Goal: Task Accomplishment & Management: Manage account settings

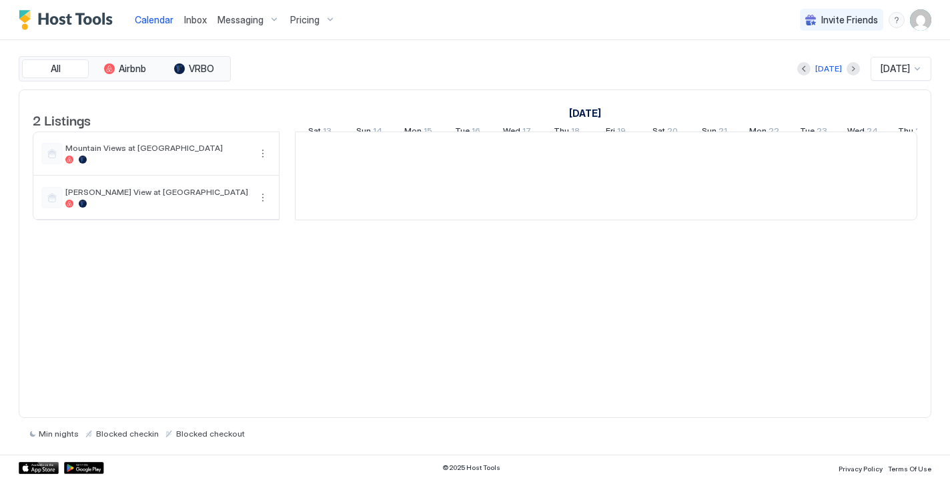
scroll to position [0, 741]
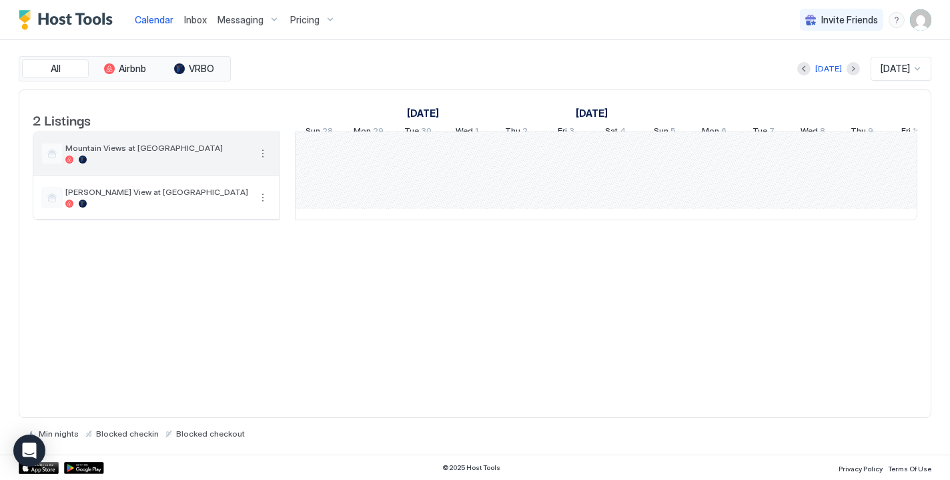
click at [189, 153] on span "Mountain Views at [GEOGRAPHIC_DATA]" at bounding box center [157, 148] width 184 height 10
click at [262, 161] on button "More options" at bounding box center [263, 153] width 16 height 16
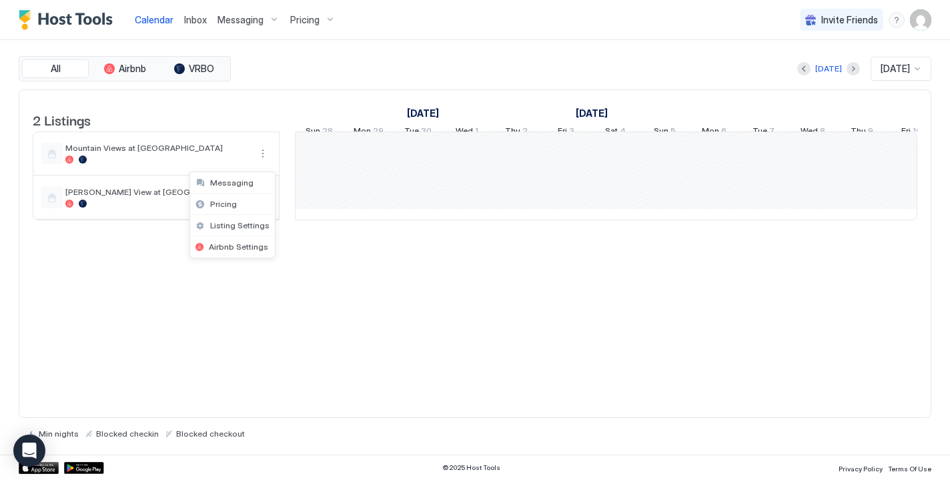
click at [164, 173] on div at bounding box center [475, 240] width 950 height 480
click at [160, 25] on link "Calendar" at bounding box center [154, 20] width 39 height 14
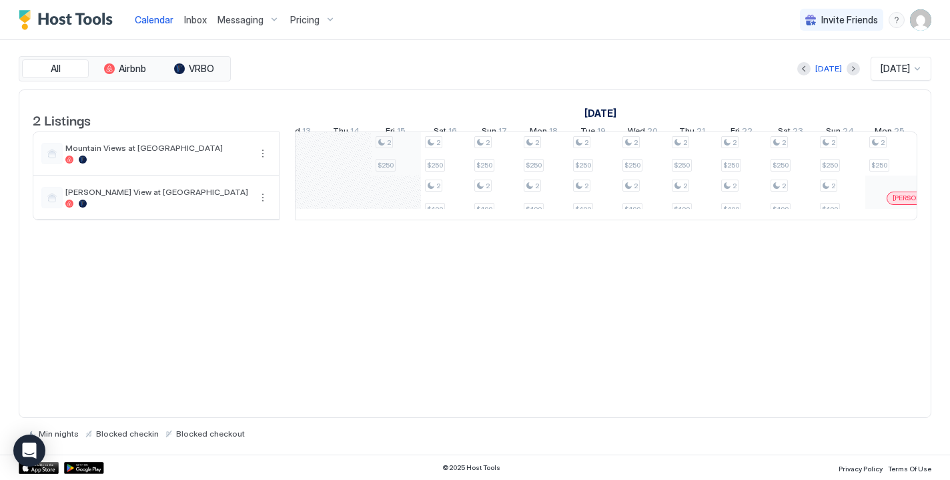
click at [390, 168] on div "2 $250 2 $250 2 $400 2 $250 2 $400 2 $250 2 $400 2 $250 2 $400 2 $250 2 $400 2 …" at bounding box center [495, 175] width 2617 height 87
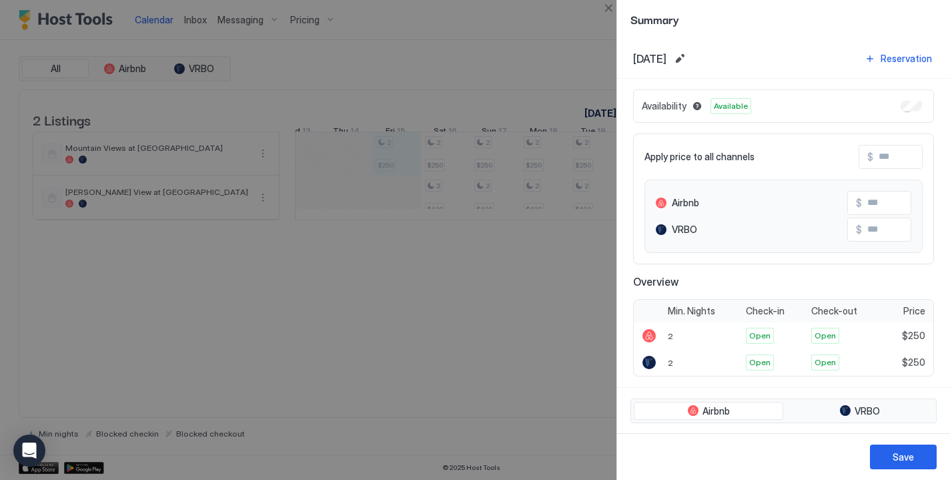
click at [352, 170] on div at bounding box center [475, 240] width 950 height 480
click at [612, 9] on button "Close" at bounding box center [608, 8] width 16 height 16
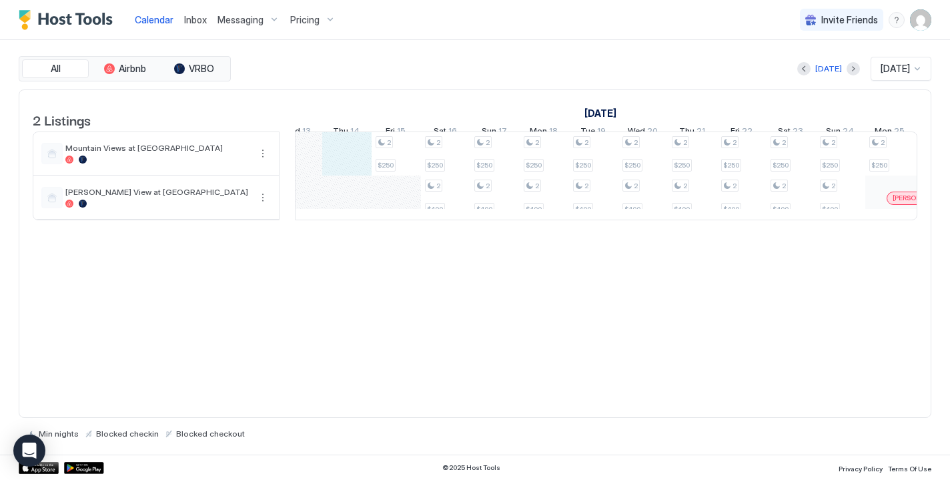
click at [341, 173] on div "2 $250 2 $250 2 $400 2 $250 2 $400 2 $250 2 $400 2 $250 2 $400 2 $250 2 $400 2 …" at bounding box center [495, 175] width 2617 height 87
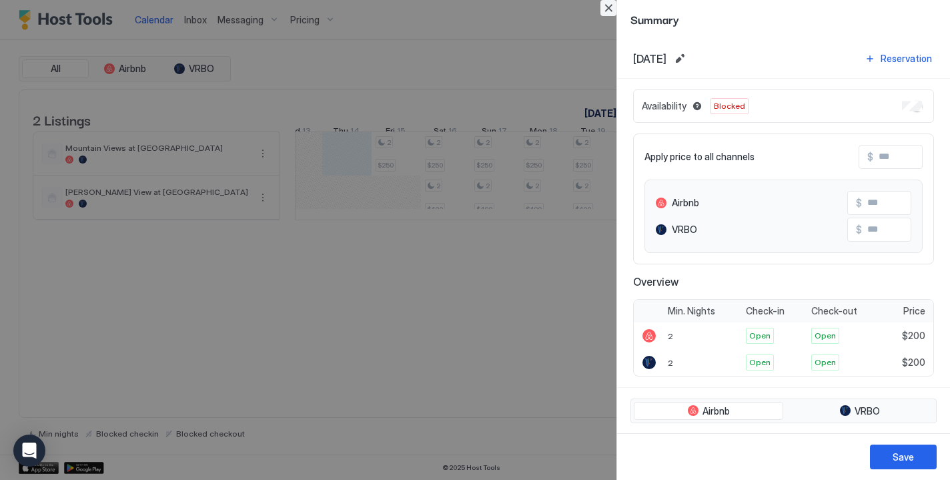
click at [608, 5] on button "Close" at bounding box center [608, 8] width 16 height 16
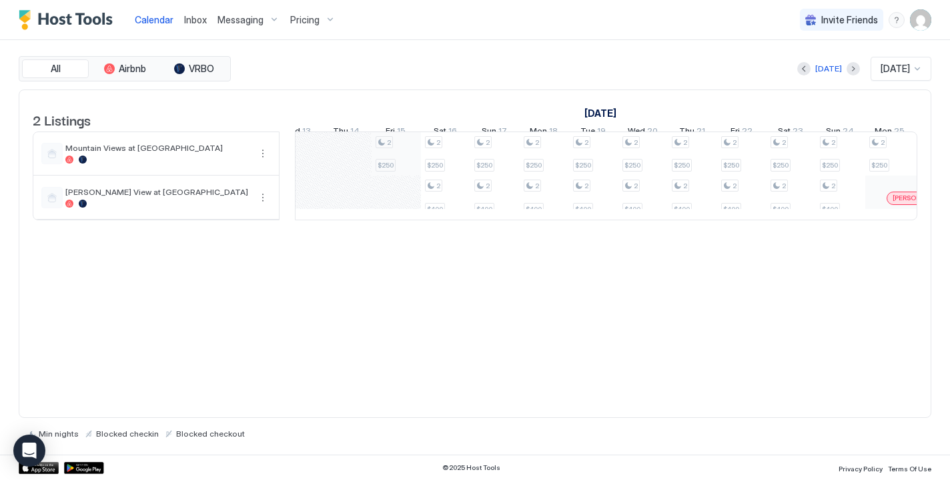
click at [388, 164] on div "2 $250 2 $250 2 $400 2 $250 2 $400 2 $250 2 $400 2 $250 2 $400 2 $250 2 $400 2 …" at bounding box center [495, 175] width 2617 height 87
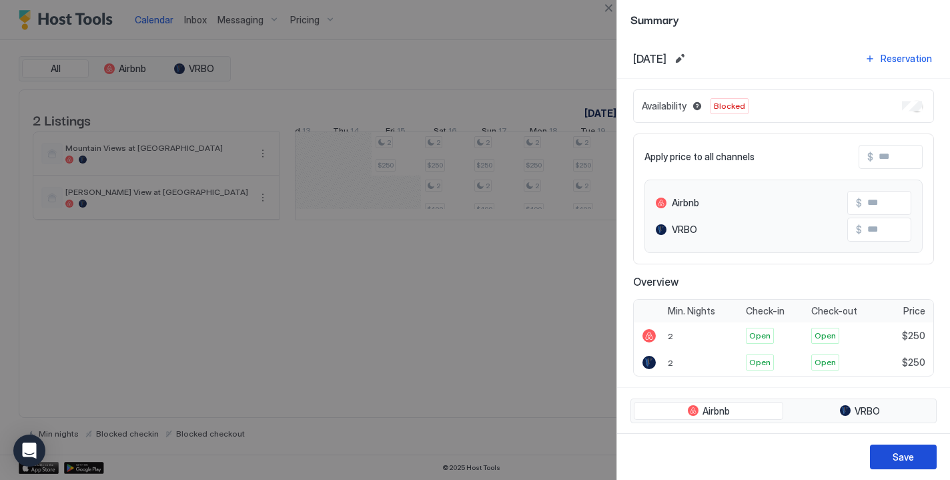
click at [897, 460] on div "Save" at bounding box center [903, 457] width 21 height 14
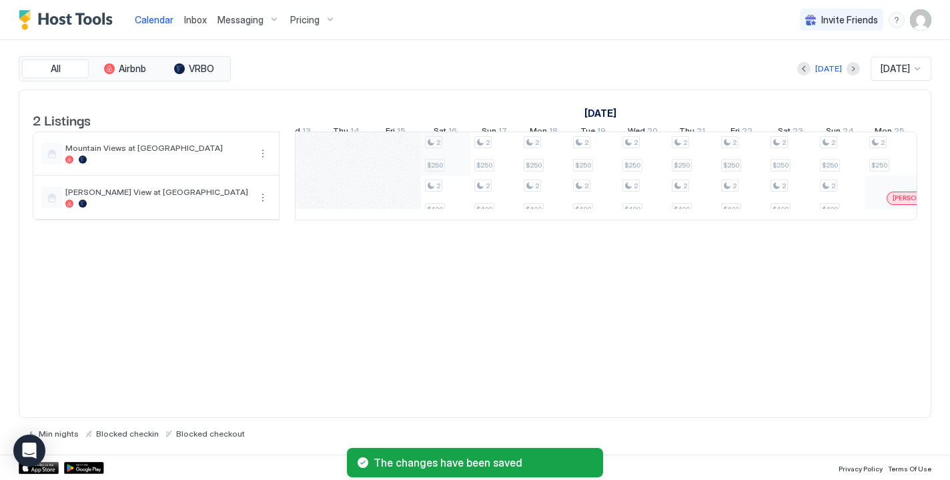
click at [446, 174] on div "2 $250 2 $400 2 $250 2 $400 2 $250 2 $400 2 $250 2 $400 2 $250 2 $400 2 $250 2 …" at bounding box center [495, 175] width 2617 height 87
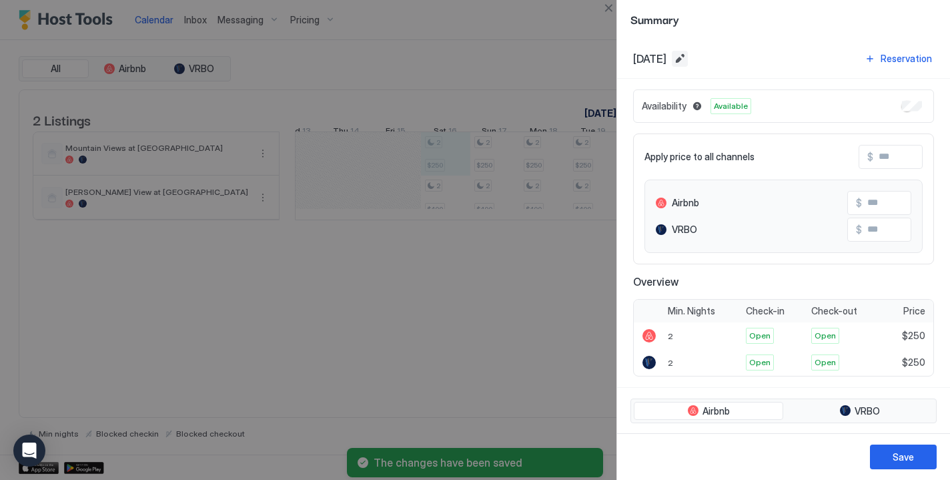
click at [688, 60] on button "Edit date range" at bounding box center [680, 59] width 16 height 16
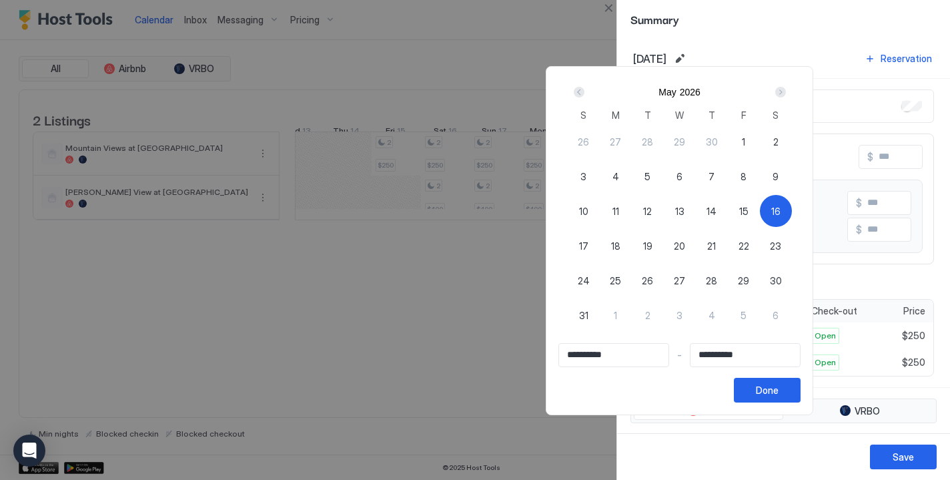
click at [608, 9] on div at bounding box center [475, 240] width 950 height 480
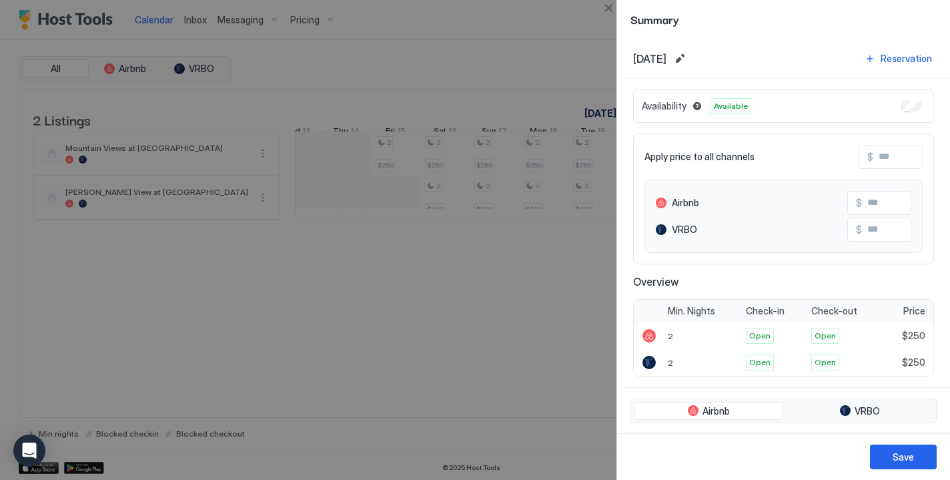
click at [608, 9] on button "Close" at bounding box center [608, 8] width 16 height 16
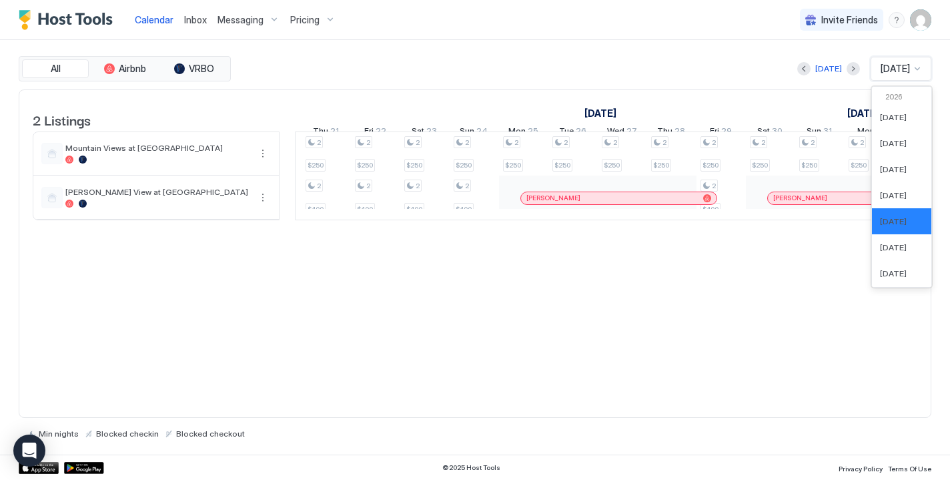
click at [889, 74] on div "[DATE]" at bounding box center [895, 69] width 32 height 12
click at [786, 66] on div "[DATE] [DATE] selected, 5 of 61. 61 results available. Use Up and Down to choos…" at bounding box center [583, 69] width 698 height 24
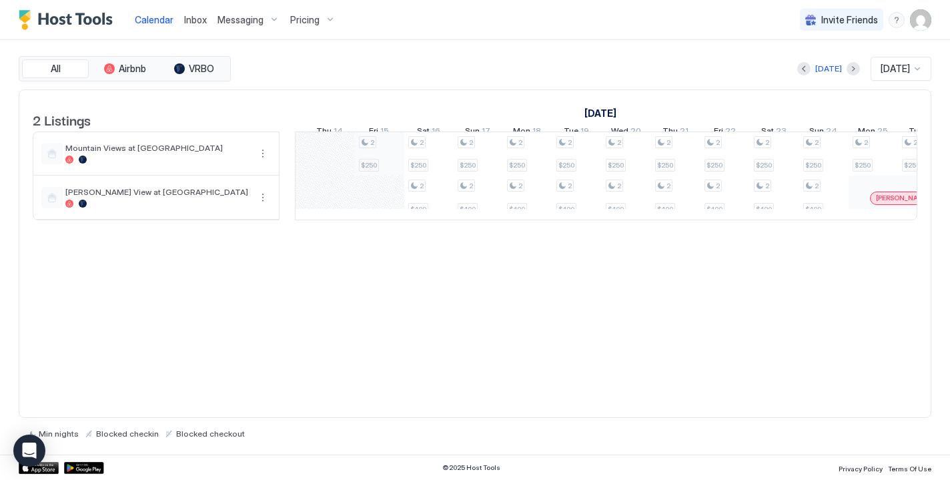
click at [372, 157] on div "2 $250 2 $250 2 $400 2 $250 2 $400 2 $250 2 $400 2 $250 2 $400 2 $250 2 $400 2 …" at bounding box center [478, 175] width 2617 height 87
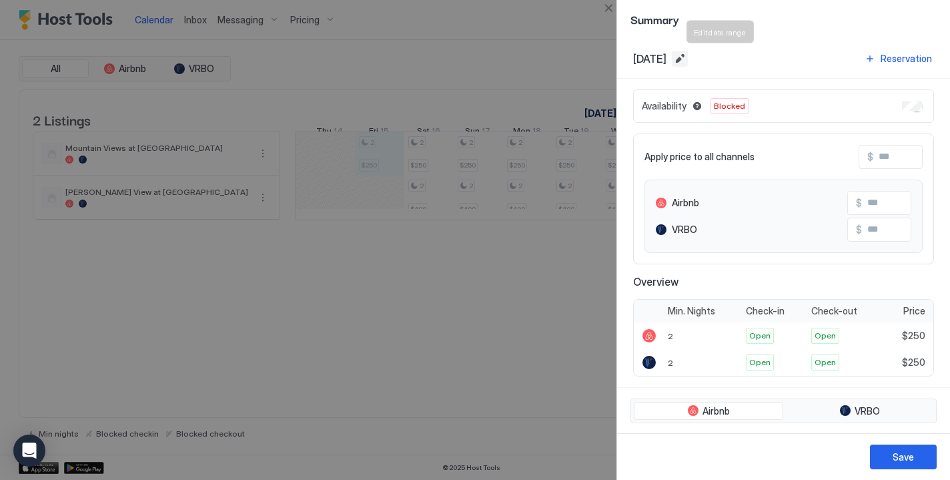
click at [688, 59] on button "Edit date range" at bounding box center [680, 59] width 16 height 16
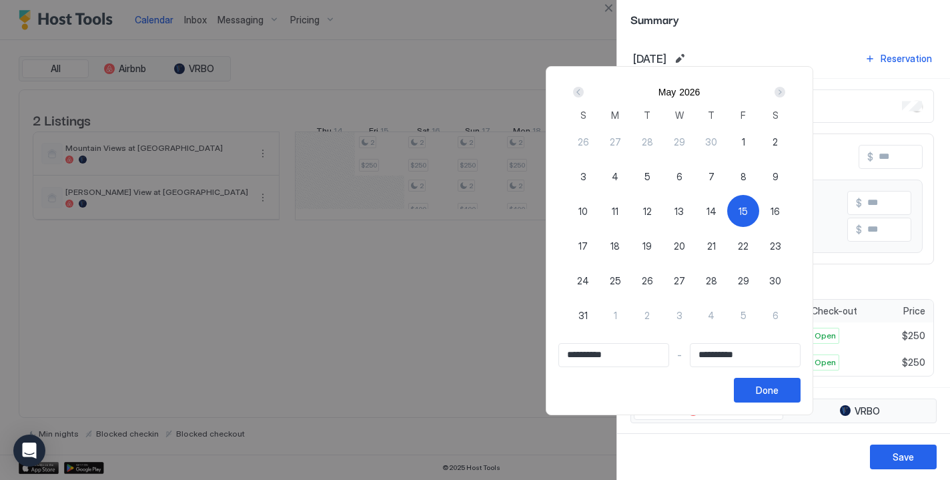
click at [588, 315] on span "31" at bounding box center [582, 315] width 9 height 14
type input "**********"
click at [791, 209] on div "16" at bounding box center [775, 211] width 32 height 32
type input "**********"
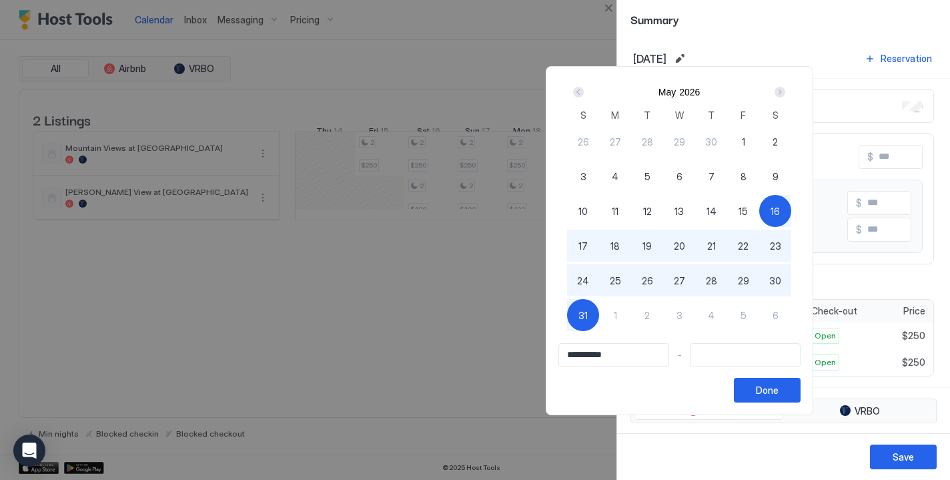
click at [800, 354] on input "Input Field" at bounding box center [745, 355] width 109 height 23
click at [588, 316] on span "31" at bounding box center [582, 315] width 9 height 14
type input "**********"
click at [779, 394] on div "Done" at bounding box center [767, 390] width 23 height 14
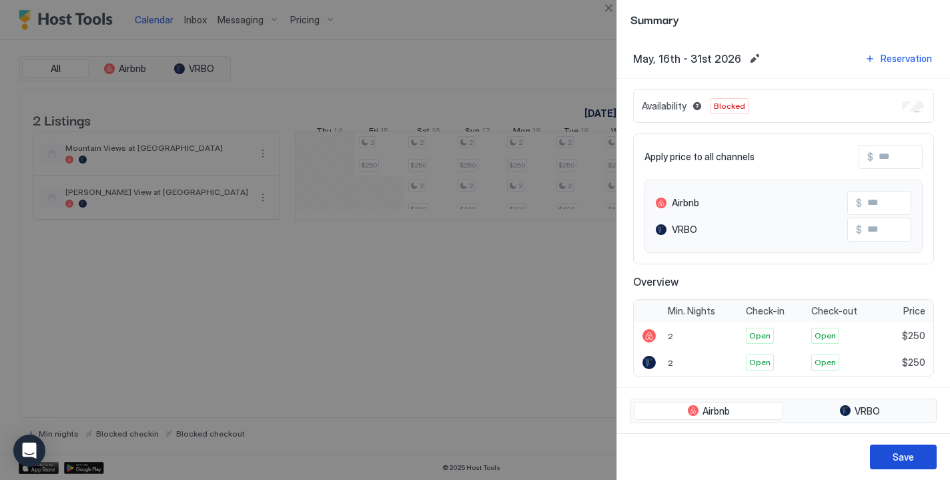
click at [907, 464] on button "Save" at bounding box center [903, 456] width 67 height 25
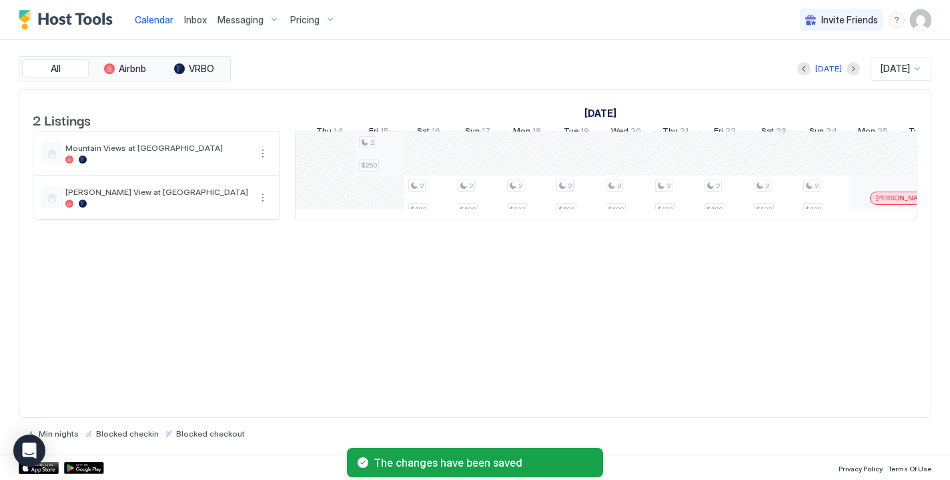
click at [369, 175] on div "2 $250 2 $400 2 $400 2 $400 2 $400 2 $400 2 $400 2 $400 2 $400 2 $400 2 $400 2 …" at bounding box center [478, 175] width 2617 height 87
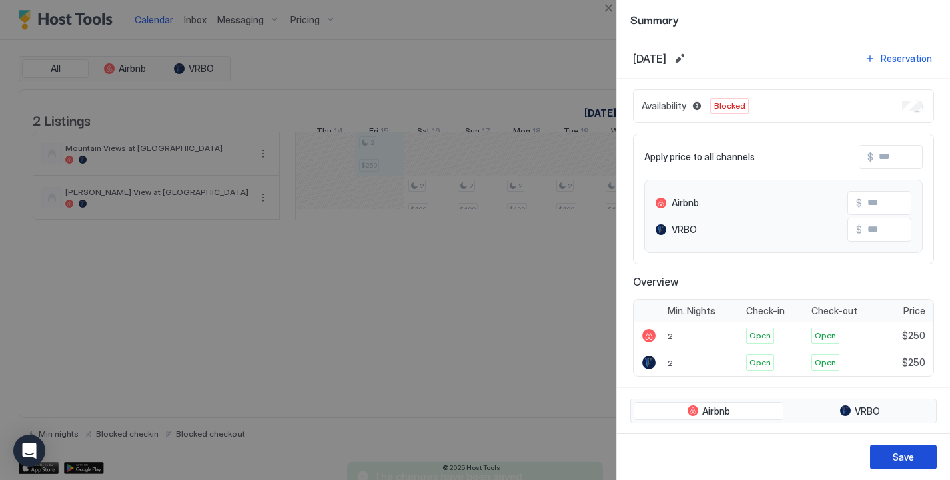
click at [905, 460] on div "Save" at bounding box center [903, 457] width 21 height 14
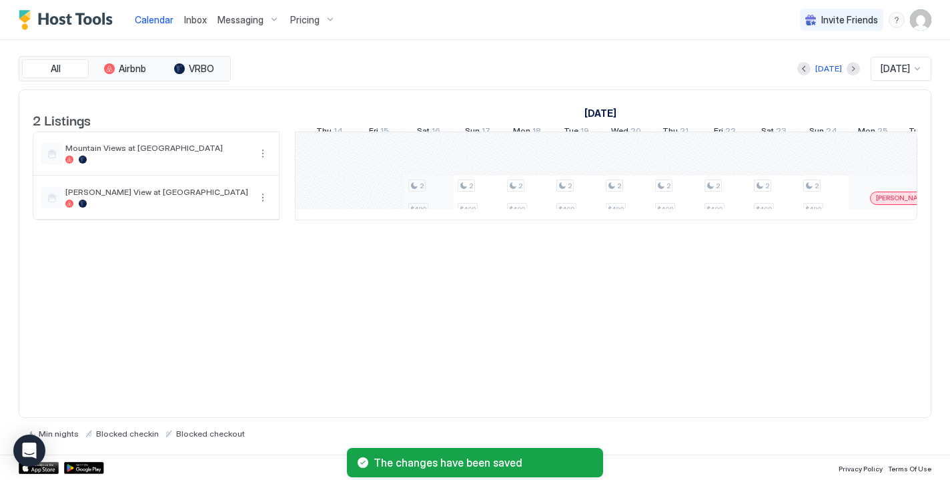
click at [440, 213] on div "2 $400 2 $400 2 $400 2 $400 2 $400 2 $400 2 $400 2 $400 2 $400 2 $400 2 $250 2 …" at bounding box center [478, 175] width 2617 height 87
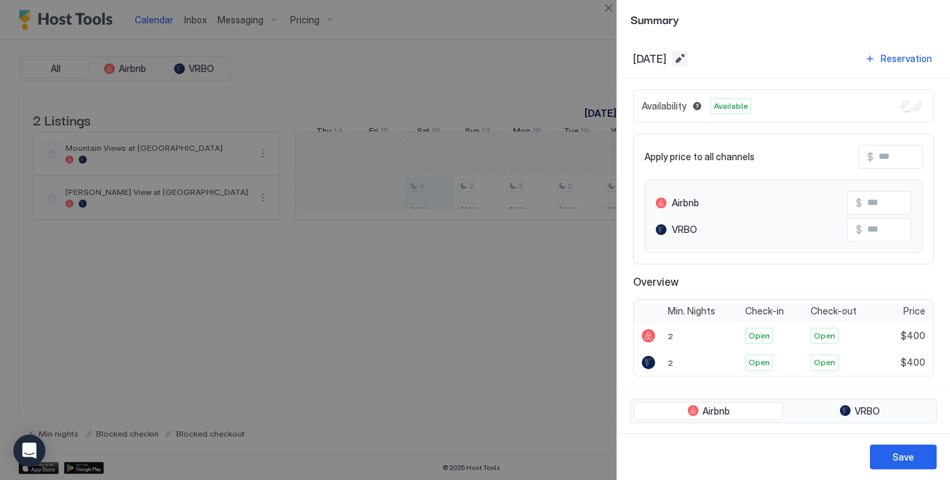
click at [688, 59] on button "Edit date range" at bounding box center [680, 59] width 16 height 16
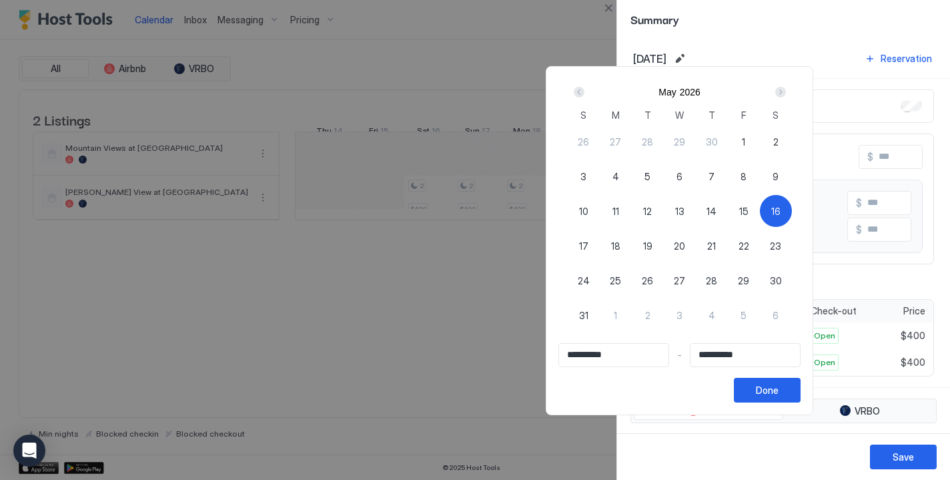
click at [577, 45] on div at bounding box center [475, 240] width 950 height 480
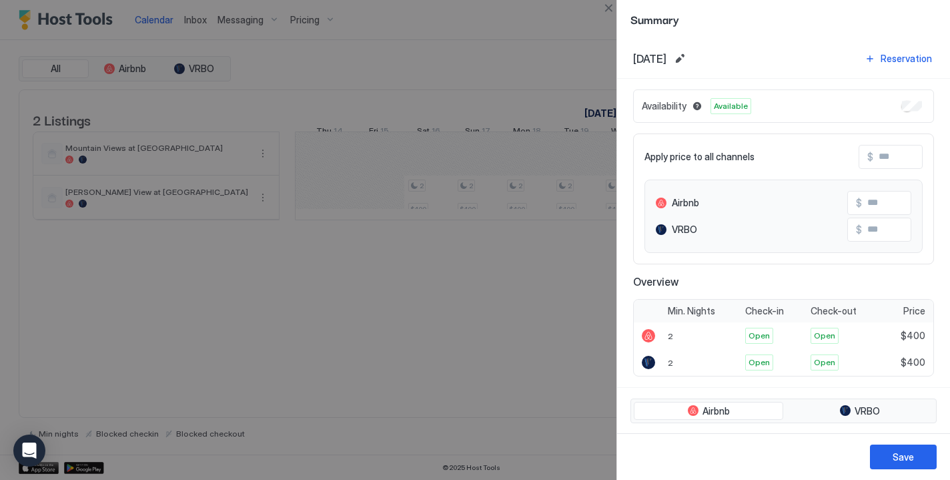
click at [587, 115] on div at bounding box center [475, 240] width 950 height 480
click at [612, 5] on button "Close" at bounding box center [608, 8] width 16 height 16
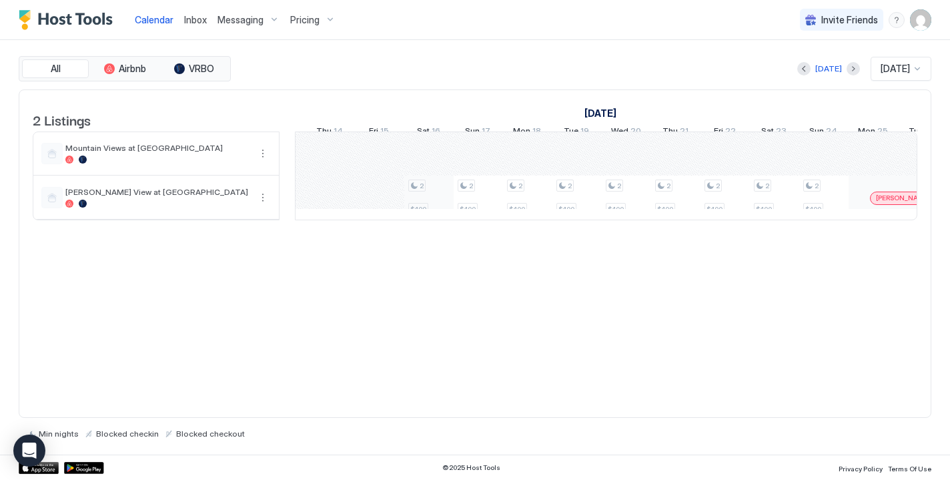
click at [430, 219] on div "2 $400 2 $400 2 $400 2 $400 2 $400 2 $400 2 $400 2 $400 2 $400 2 $400 2 $250 2 …" at bounding box center [478, 175] width 2617 height 87
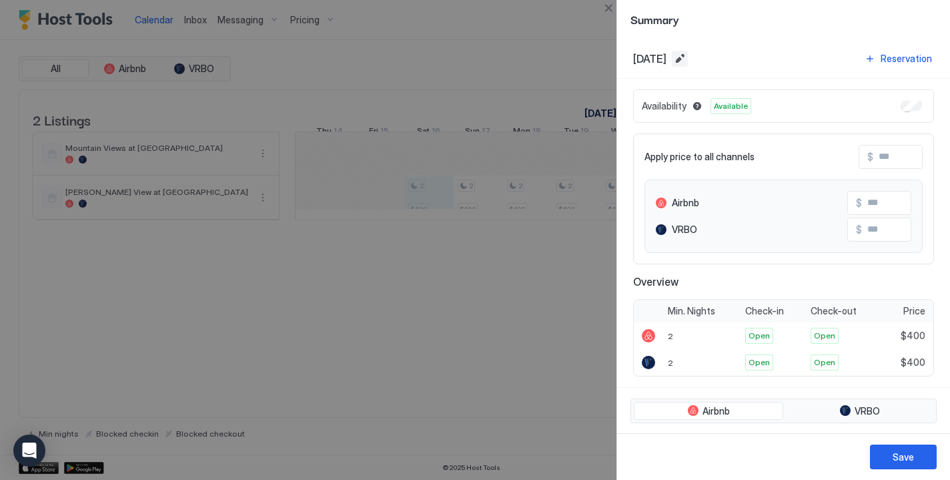
click at [688, 55] on button "Edit date range" at bounding box center [680, 59] width 16 height 16
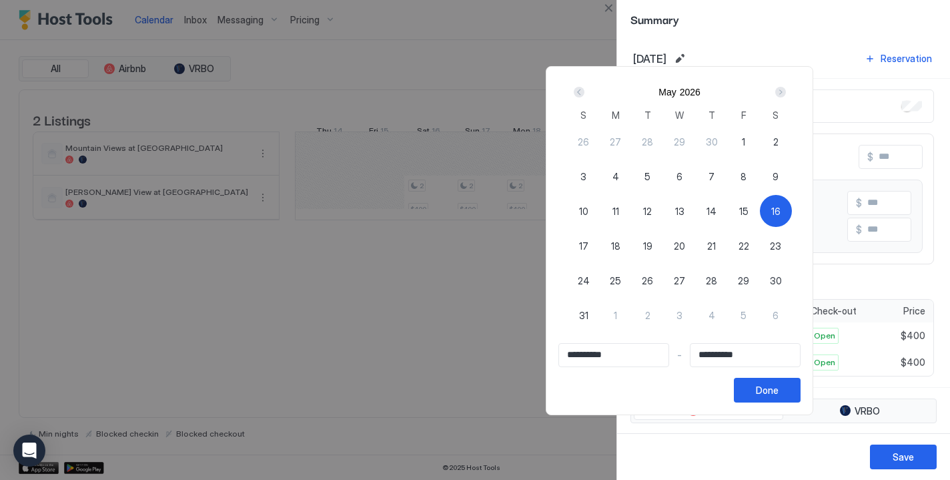
click at [781, 247] on span "23" at bounding box center [775, 246] width 11 height 14
type input "**********"
click at [781, 211] on span "16" at bounding box center [775, 211] width 9 height 14
type input "**********"
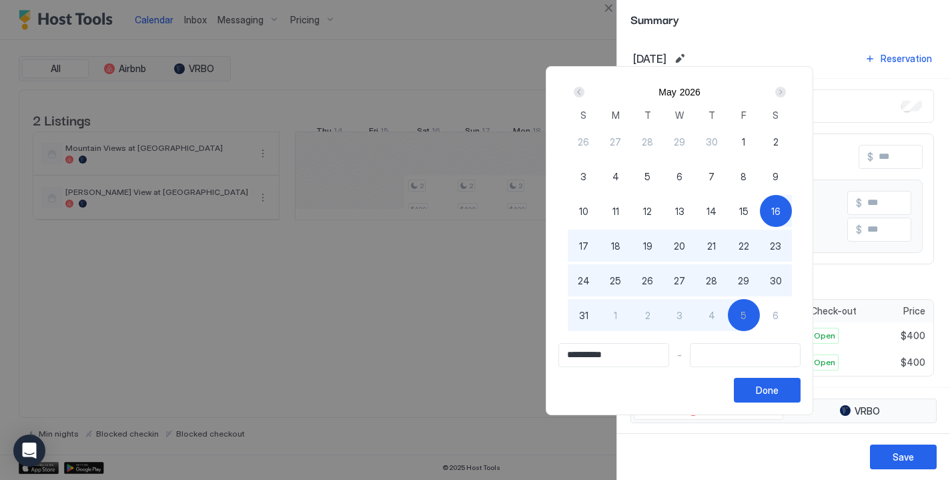
click at [774, 358] on input "Input Field" at bounding box center [745, 355] width 109 height 23
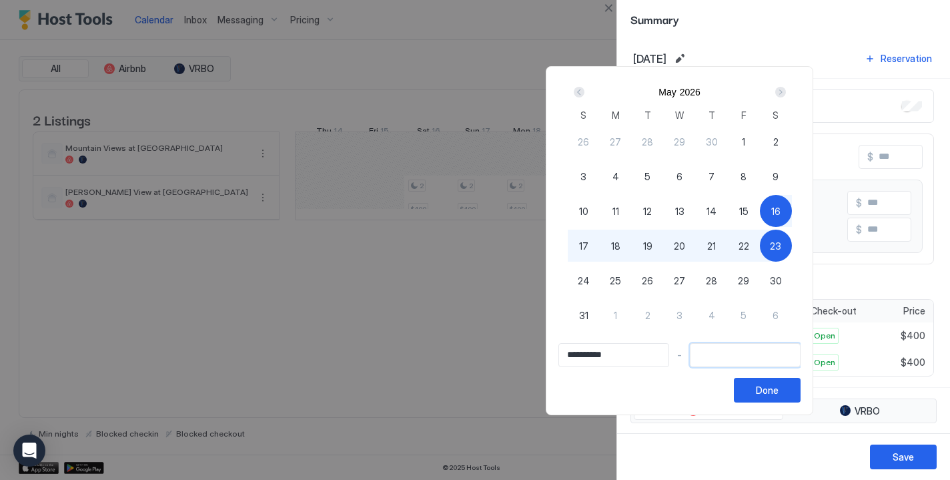
click at [792, 254] on div "23" at bounding box center [776, 246] width 32 height 32
type input "**********"
click at [779, 386] on div "Done" at bounding box center [767, 390] width 23 height 14
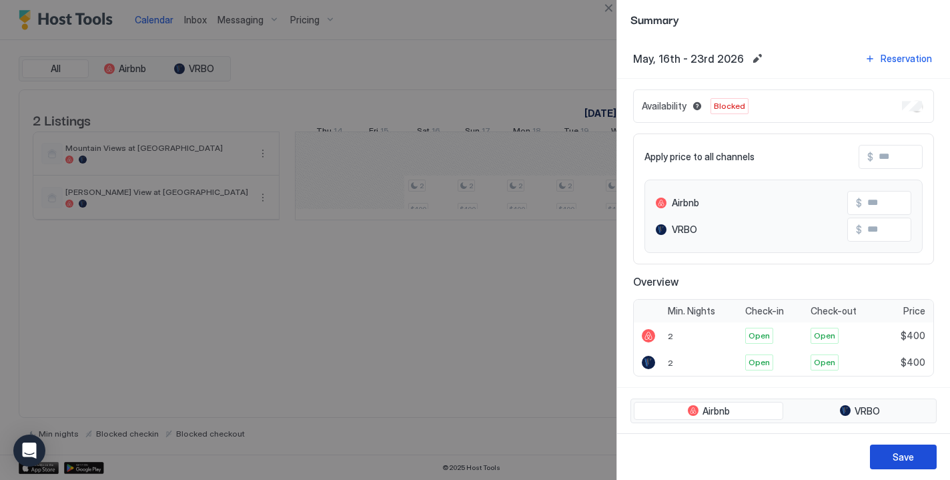
click at [902, 457] on div "Save" at bounding box center [903, 457] width 21 height 14
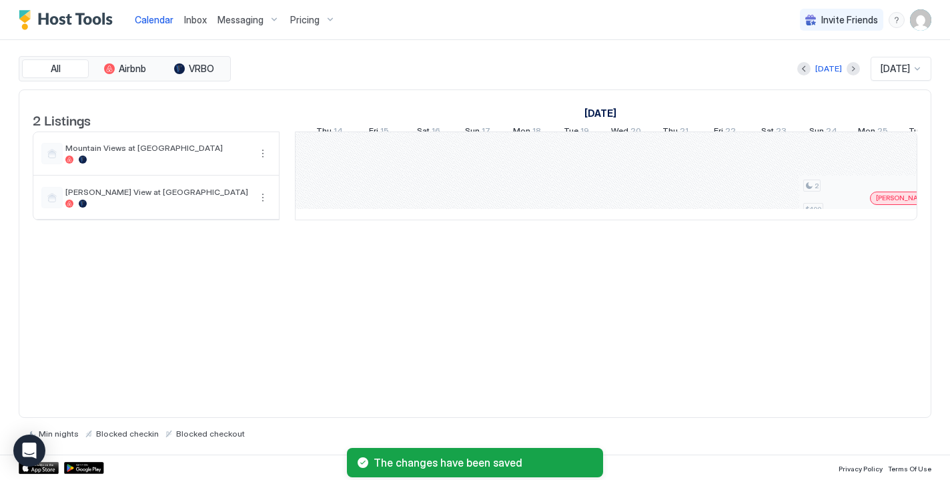
click at [819, 219] on div "2 $400 2 $400 2 $250 2 $250 2 $250 2 $400 2 $250 2 $400 2 $250 2 $400 2 $250 2 …" at bounding box center [478, 175] width 2617 height 87
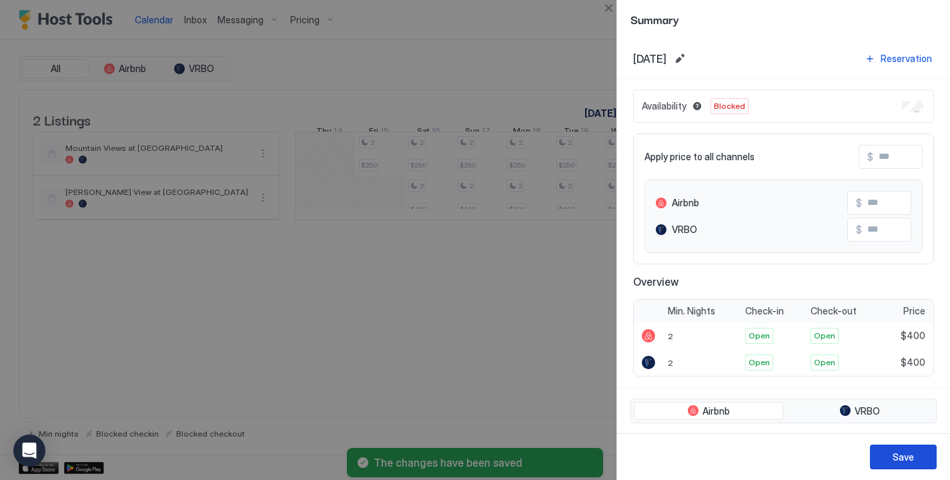
click at [885, 454] on button "Save" at bounding box center [903, 456] width 67 height 25
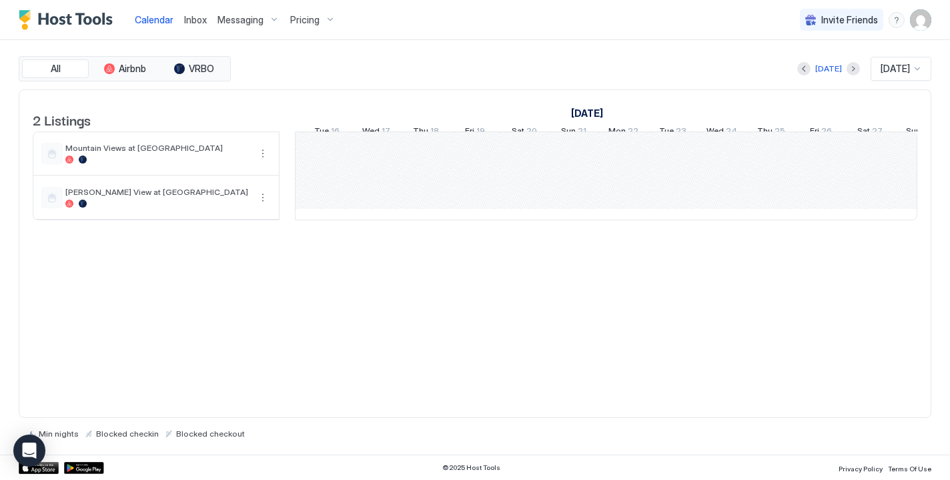
scroll to position [0, 875]
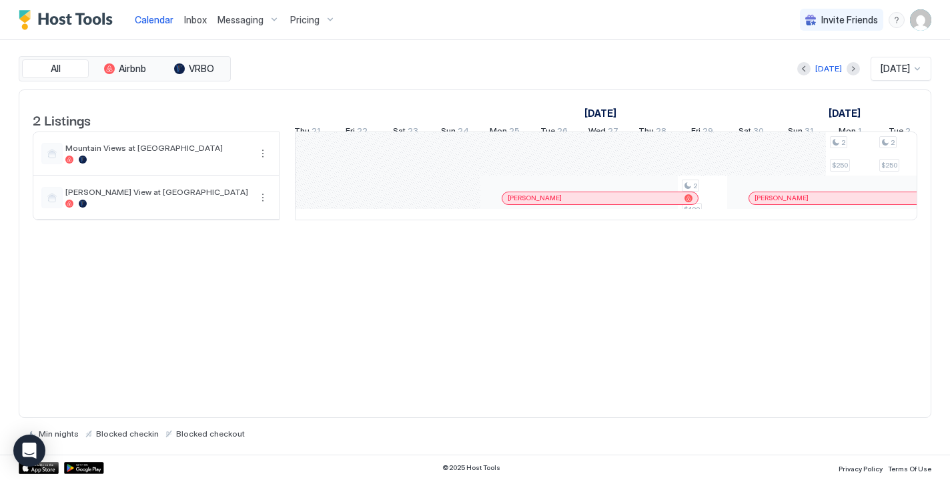
click at [648, 339] on div "2 Listings April 2026 May 2026 June 2026 Tue 21 Wed 22 Thu 23 Fri 24 Sat 25 Sun…" at bounding box center [475, 253] width 913 height 329
click at [605, 321] on div "2 Listings April 2026 May 2026 June 2026 Tue 21 Wed 22 Thu 23 Fri 24 Sat 25 Sun…" at bounding box center [475, 253] width 913 height 329
